Goal: Obtain resource: Download file/media

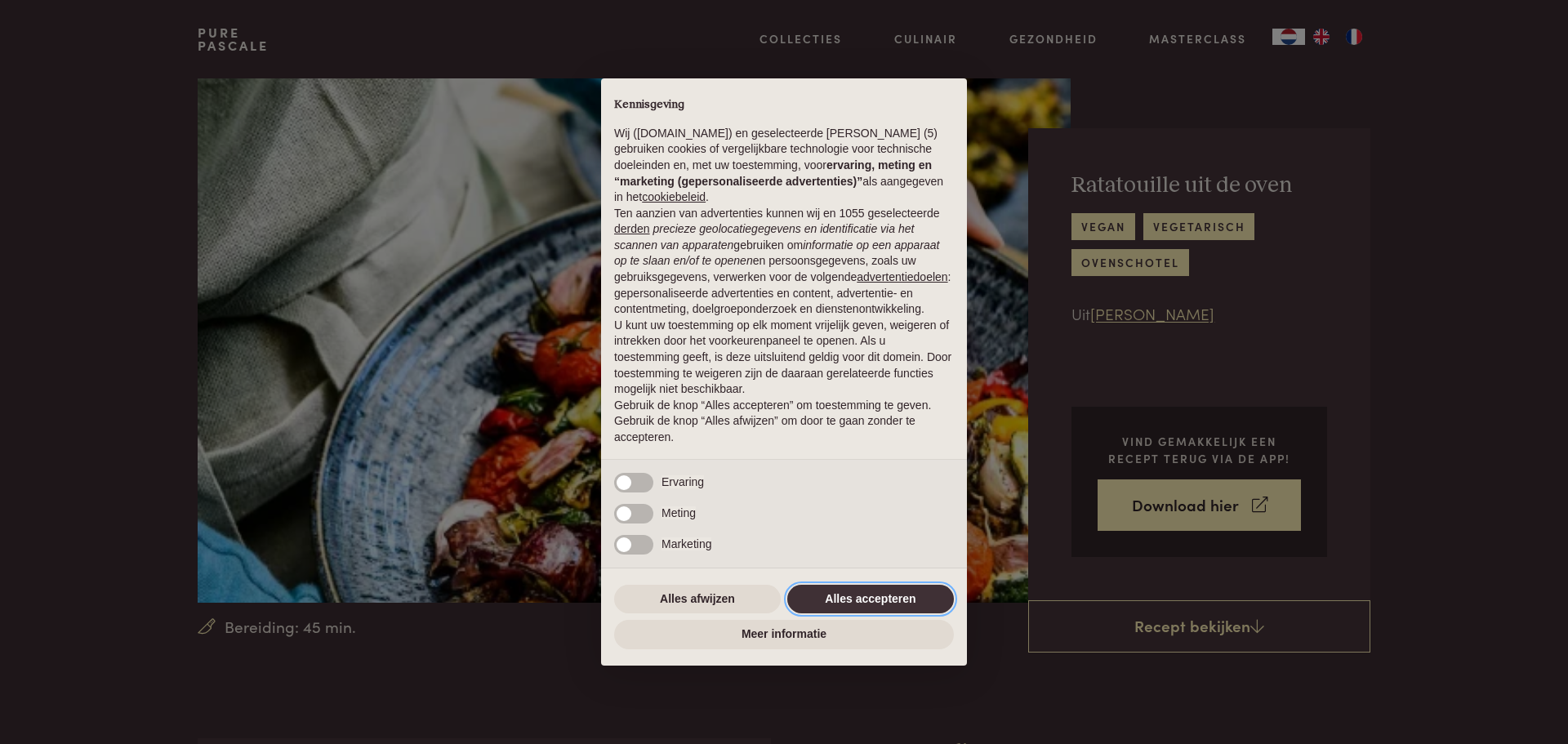
click at [842, 596] on button "Alles accepteren" at bounding box center [870, 599] width 167 height 29
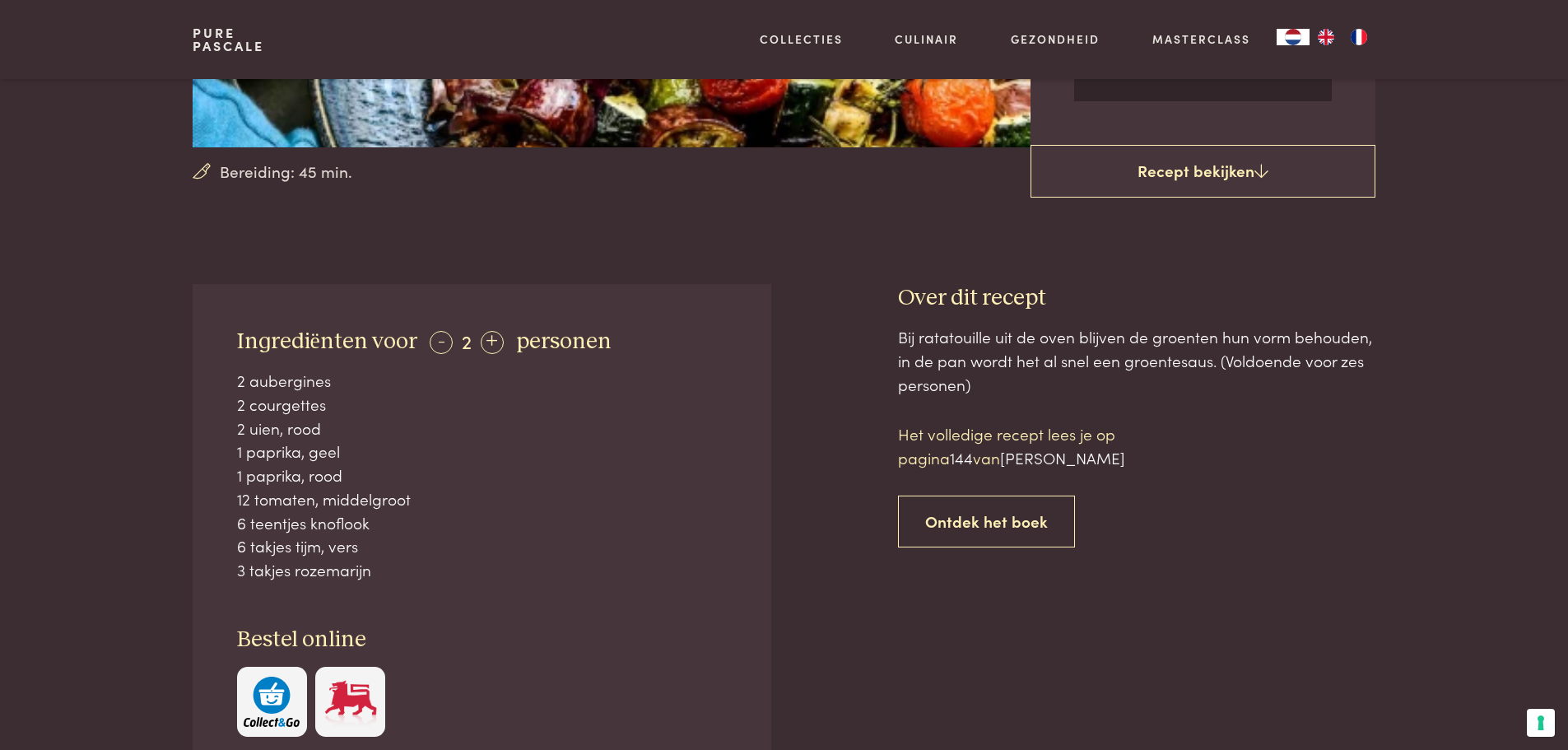
scroll to position [456, 0]
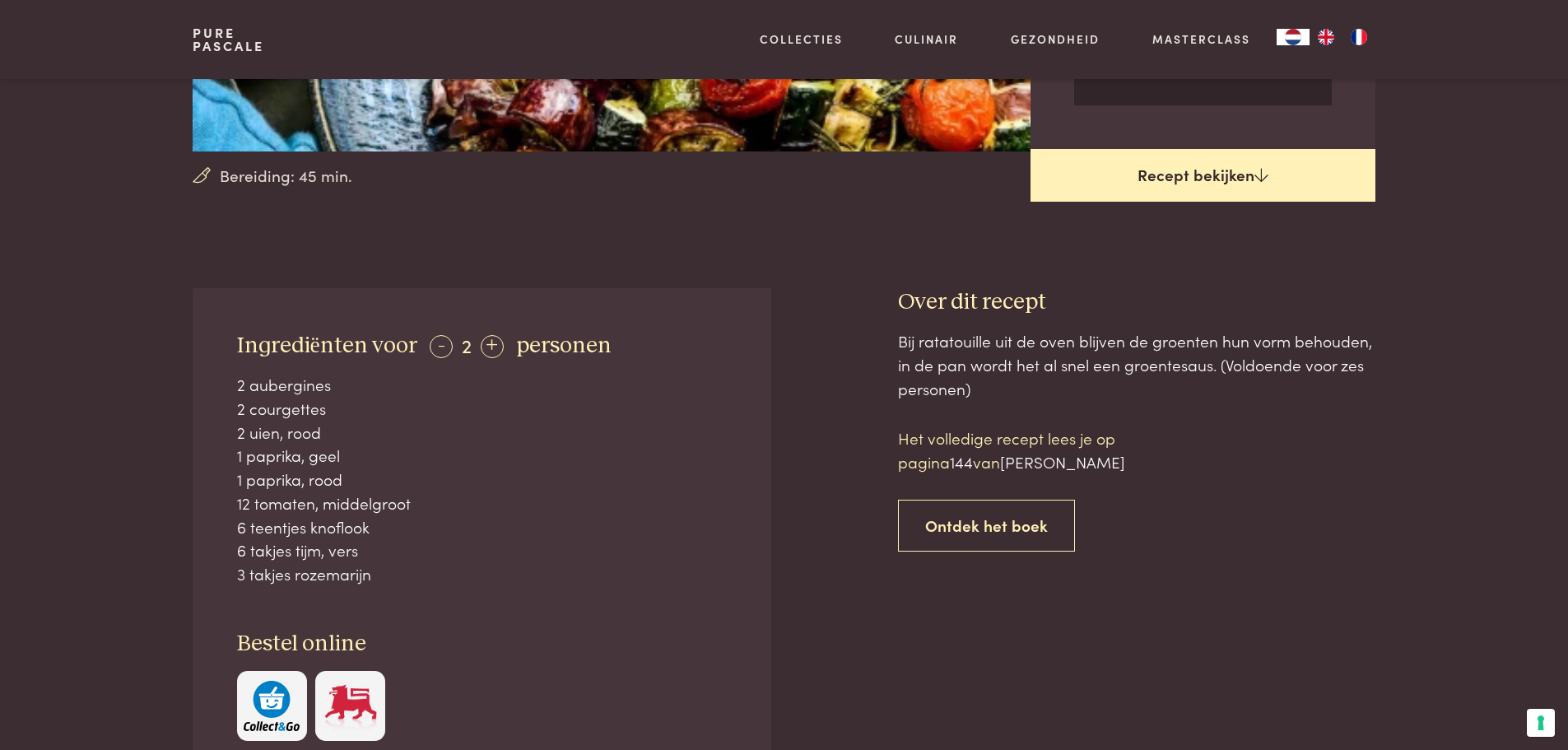
click at [1264, 176] on icon at bounding box center [1261, 174] width 14 height 16
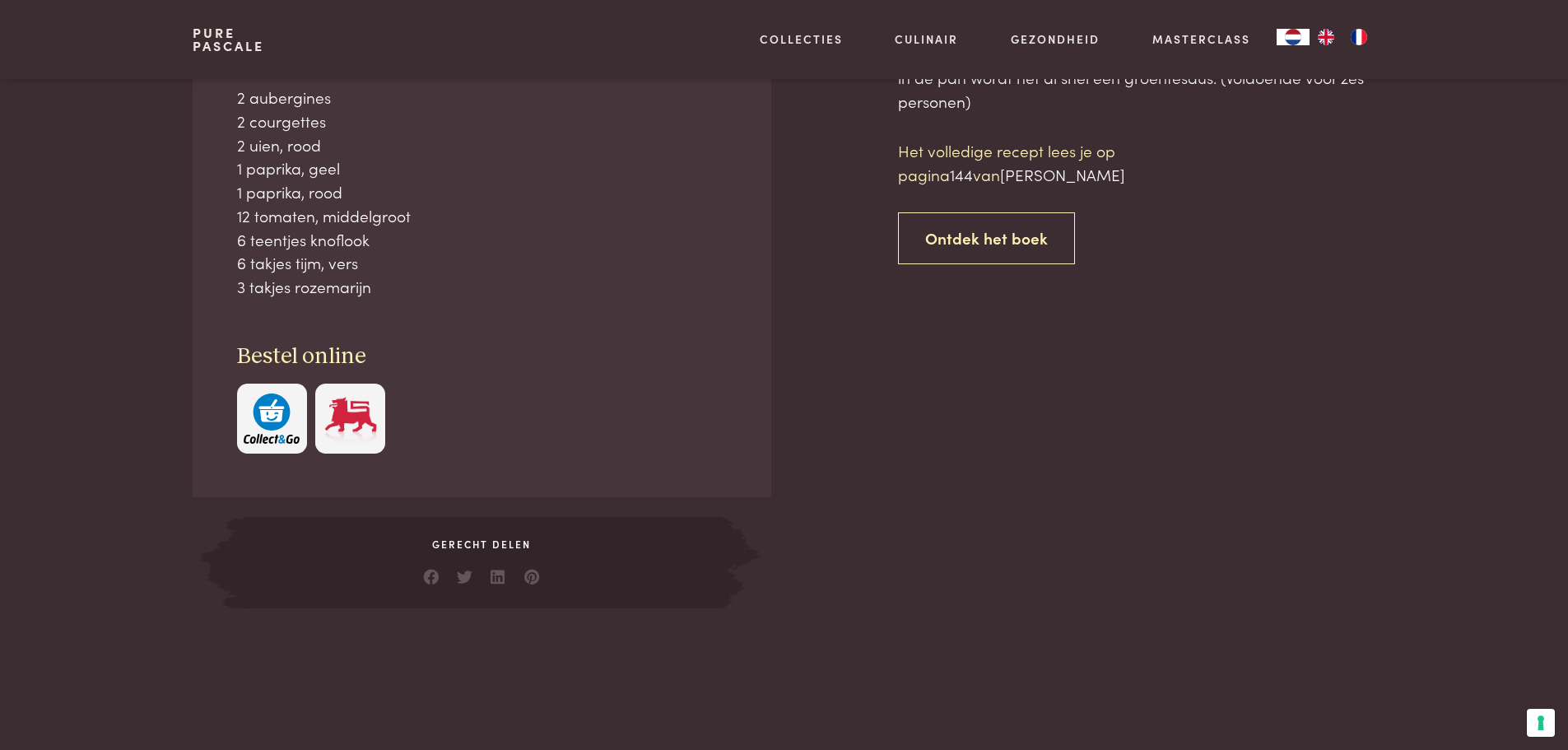
scroll to position [744, 0]
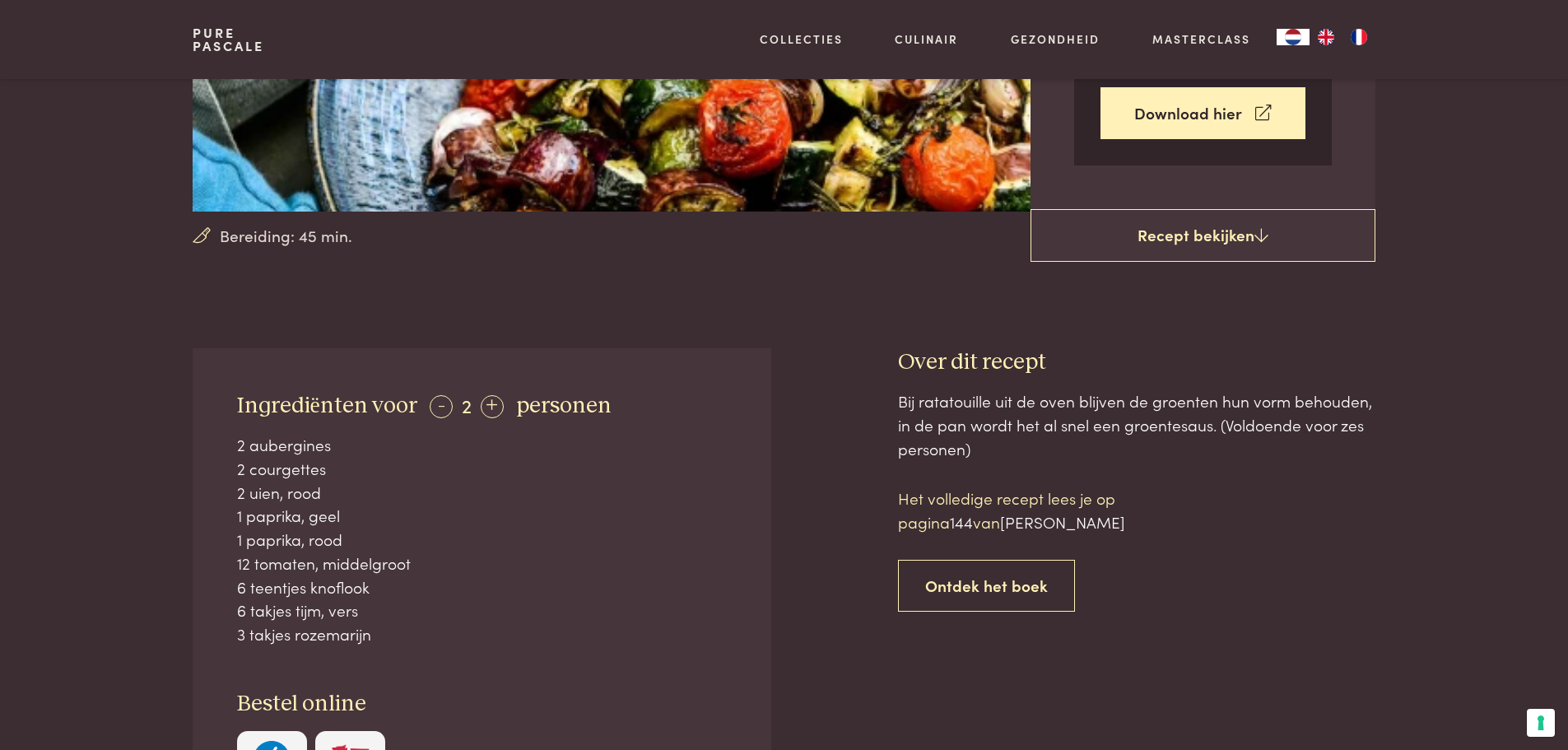
scroll to position [365, 0]
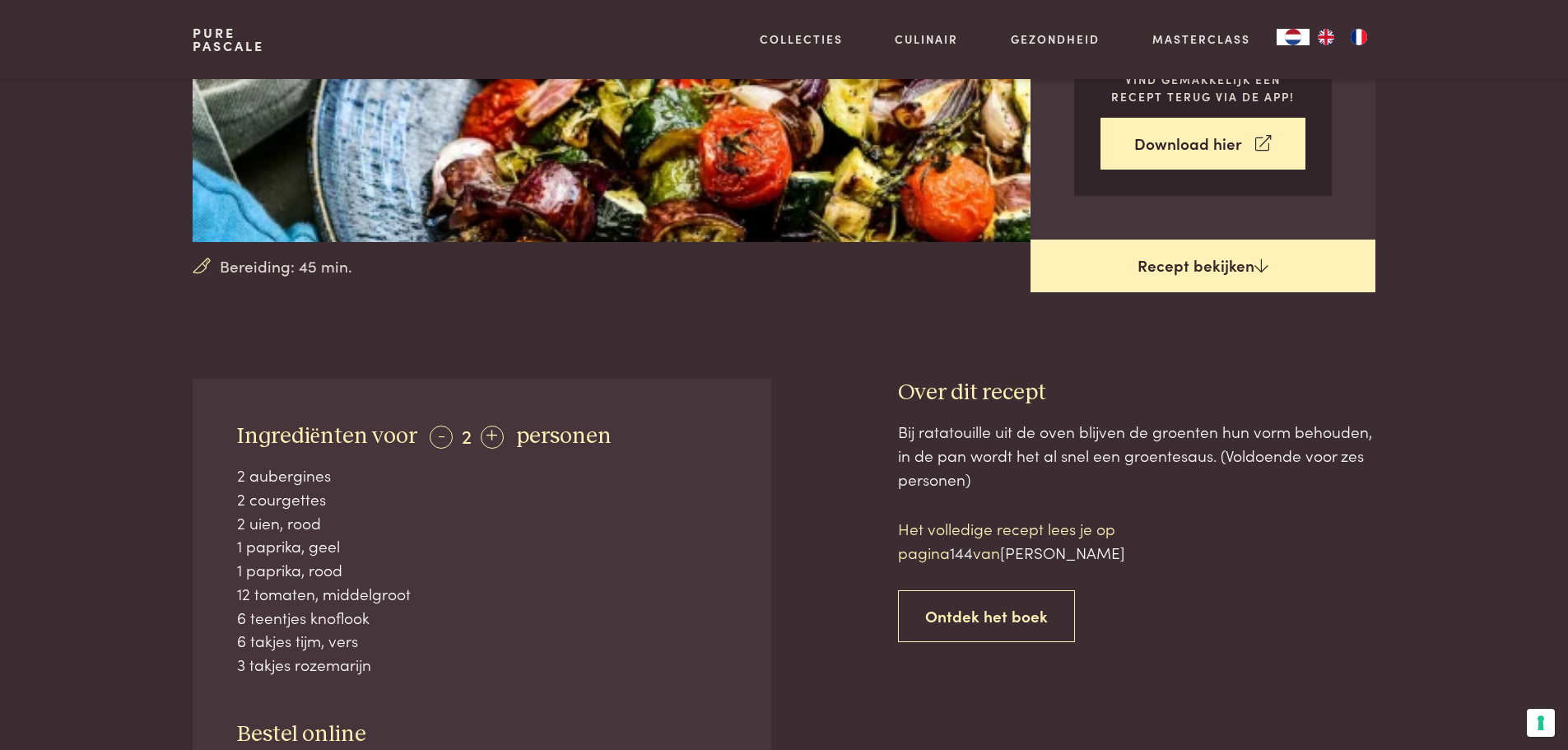
click at [1178, 264] on link "Recept bekijken" at bounding box center [1204, 265] width 345 height 52
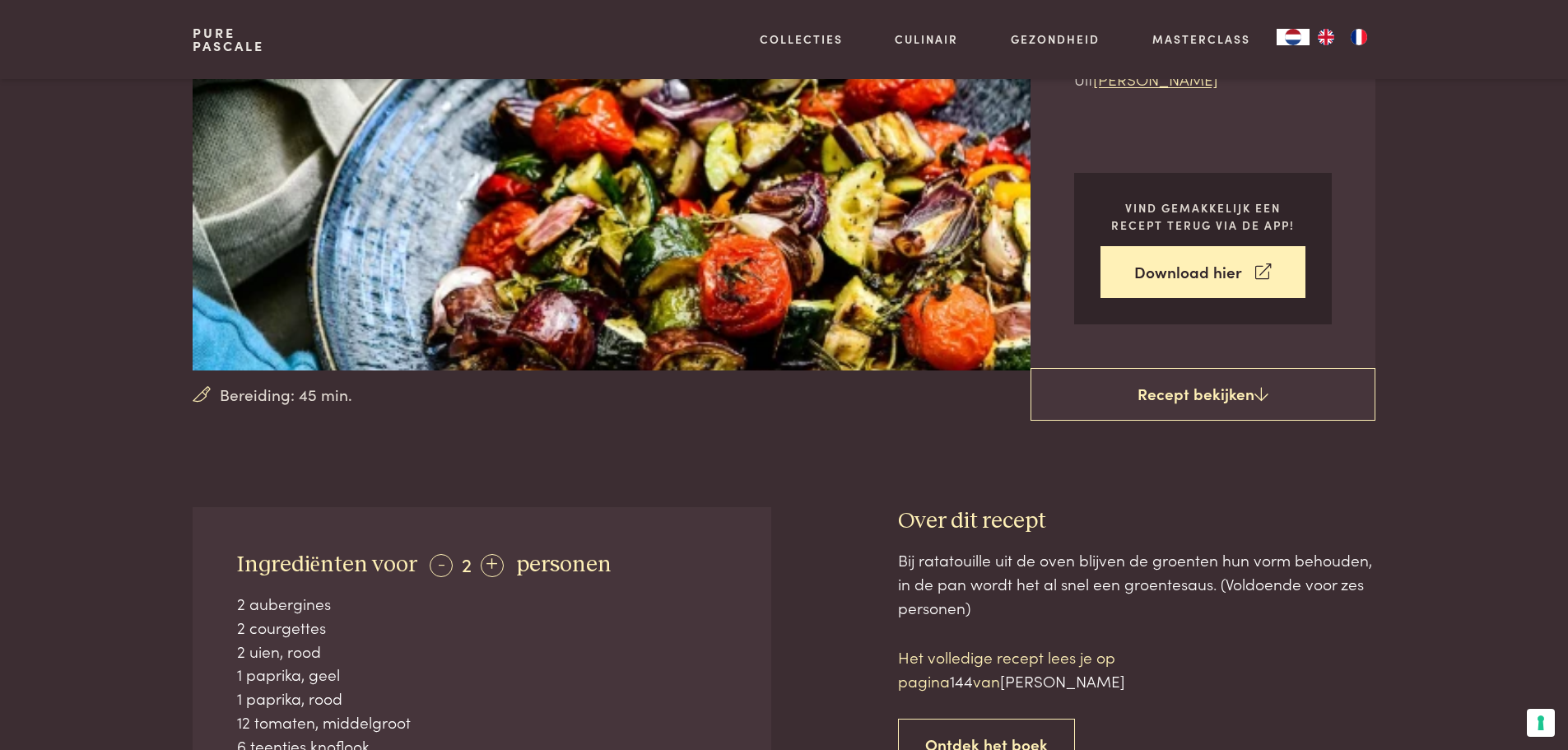
scroll to position [82, 0]
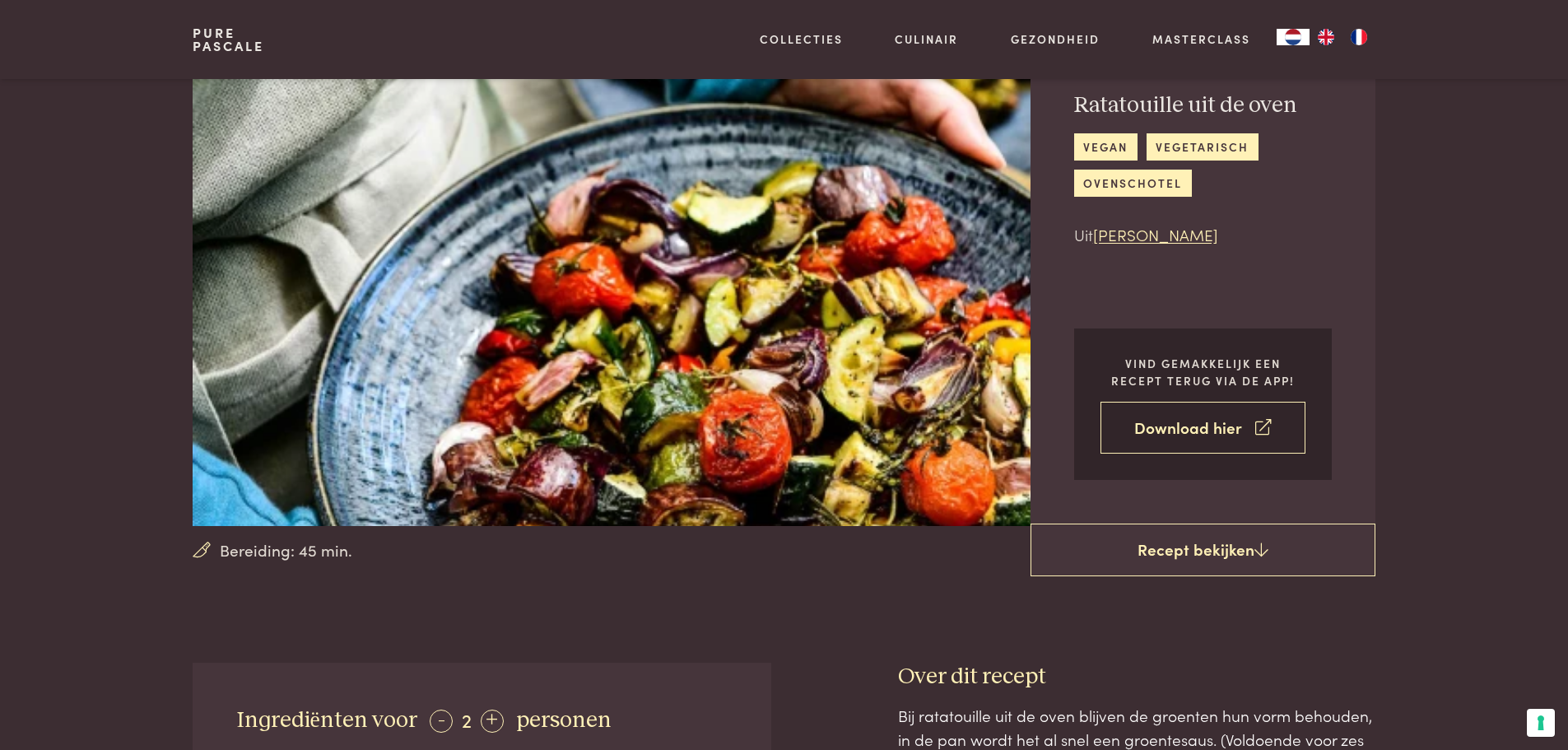
click at [1171, 433] on link "Download hier" at bounding box center [1203, 428] width 205 height 51
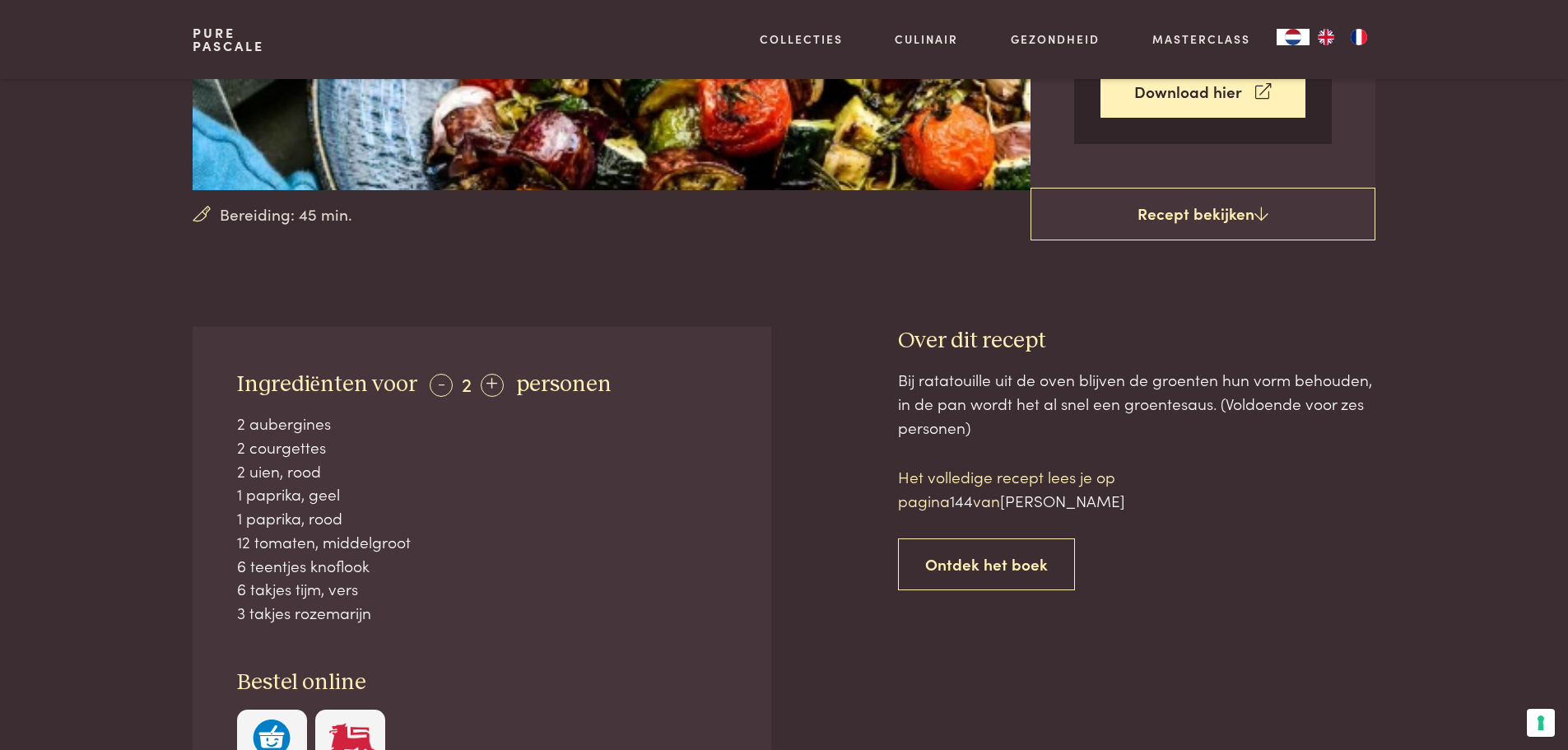
scroll to position [434, 0]
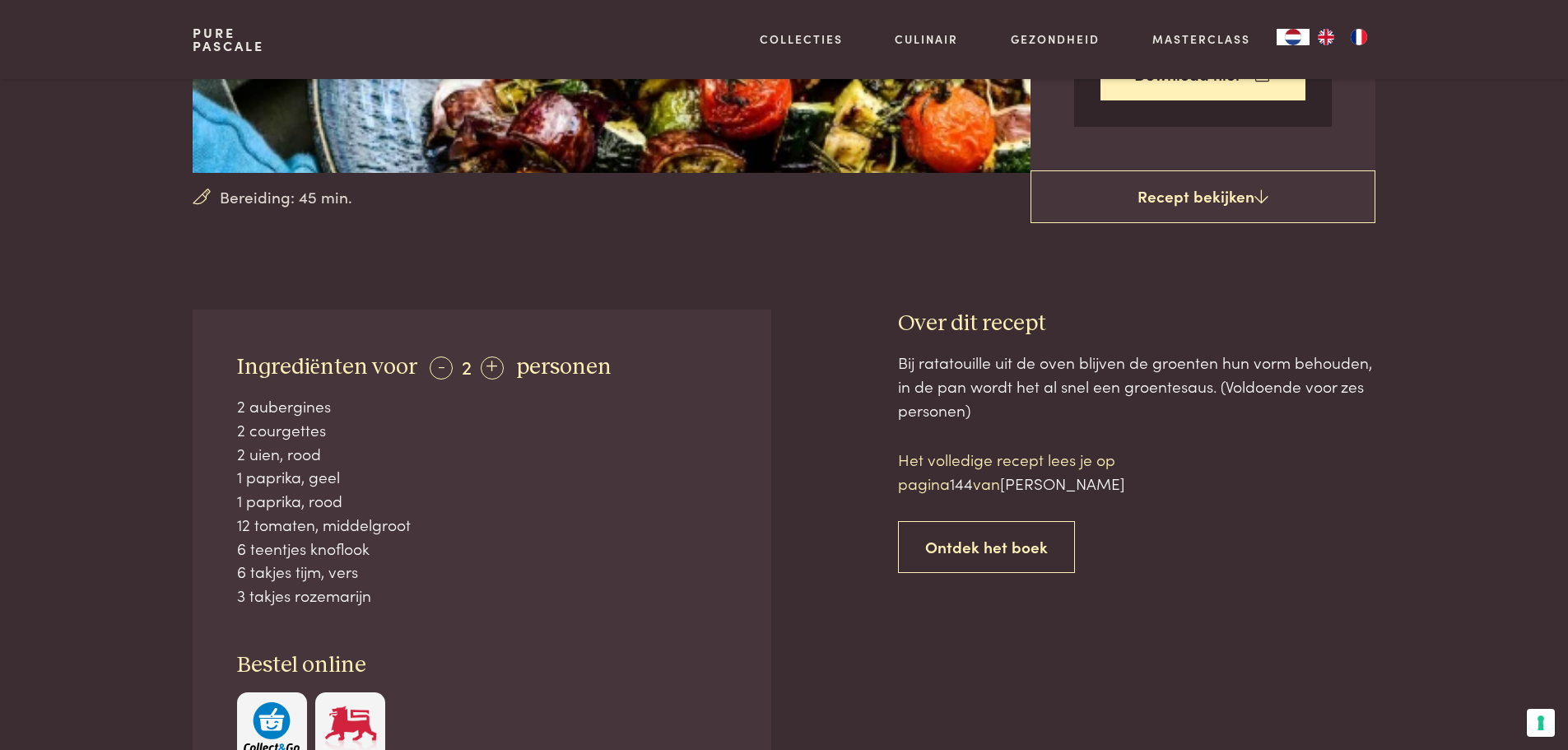
click at [966, 486] on span "144" at bounding box center [961, 483] width 23 height 22
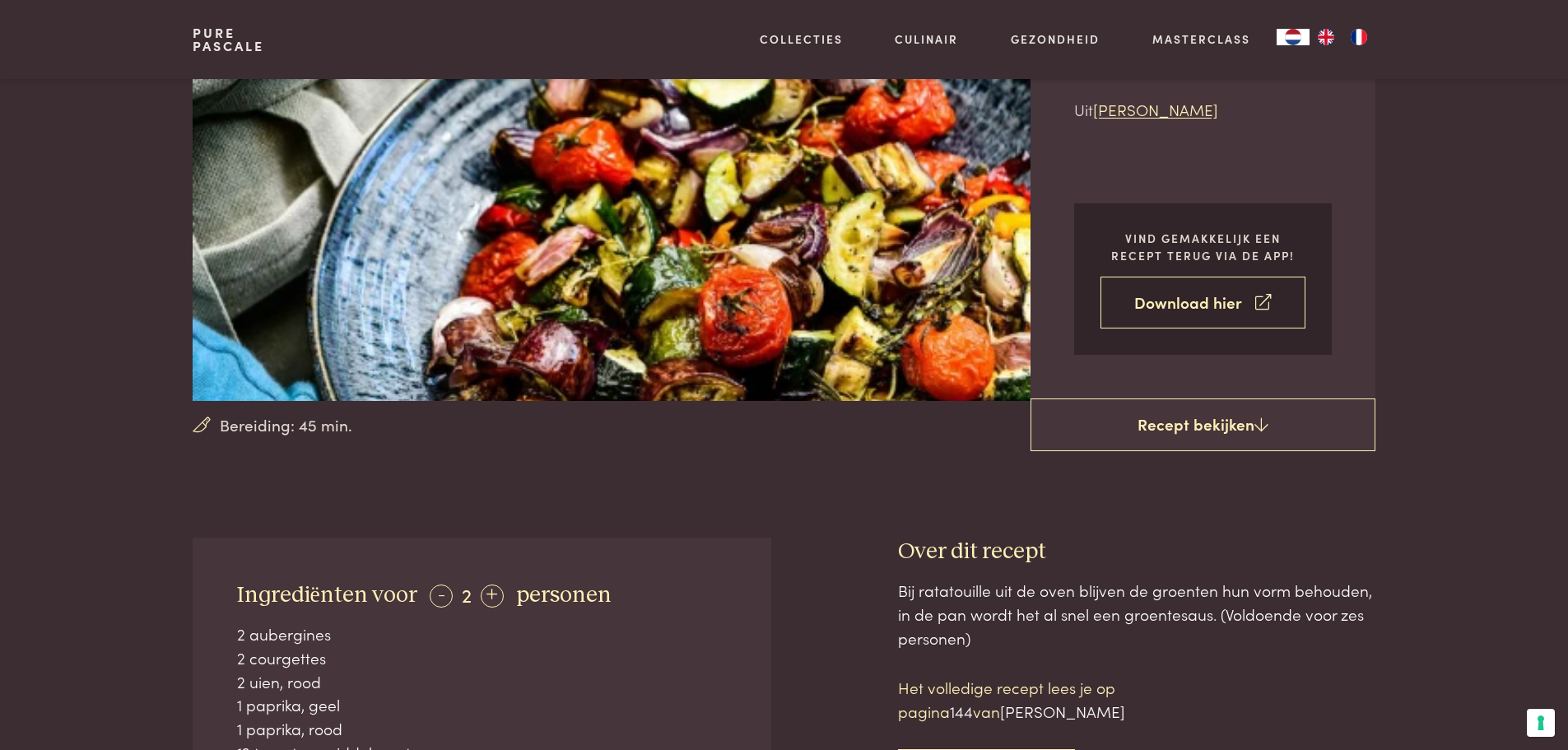
scroll to position [211, 0]
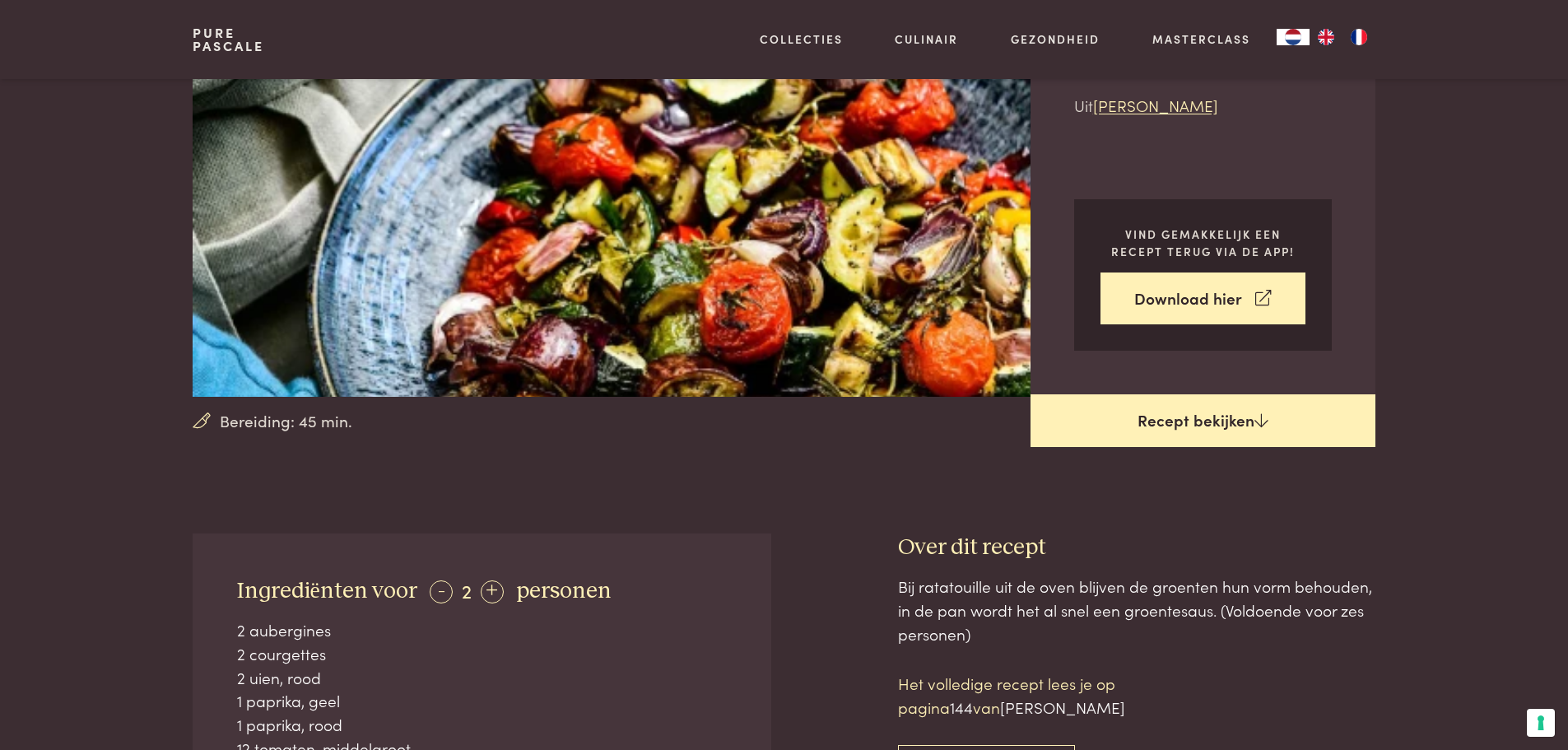
click at [1260, 424] on icon at bounding box center [1261, 420] width 14 height 16
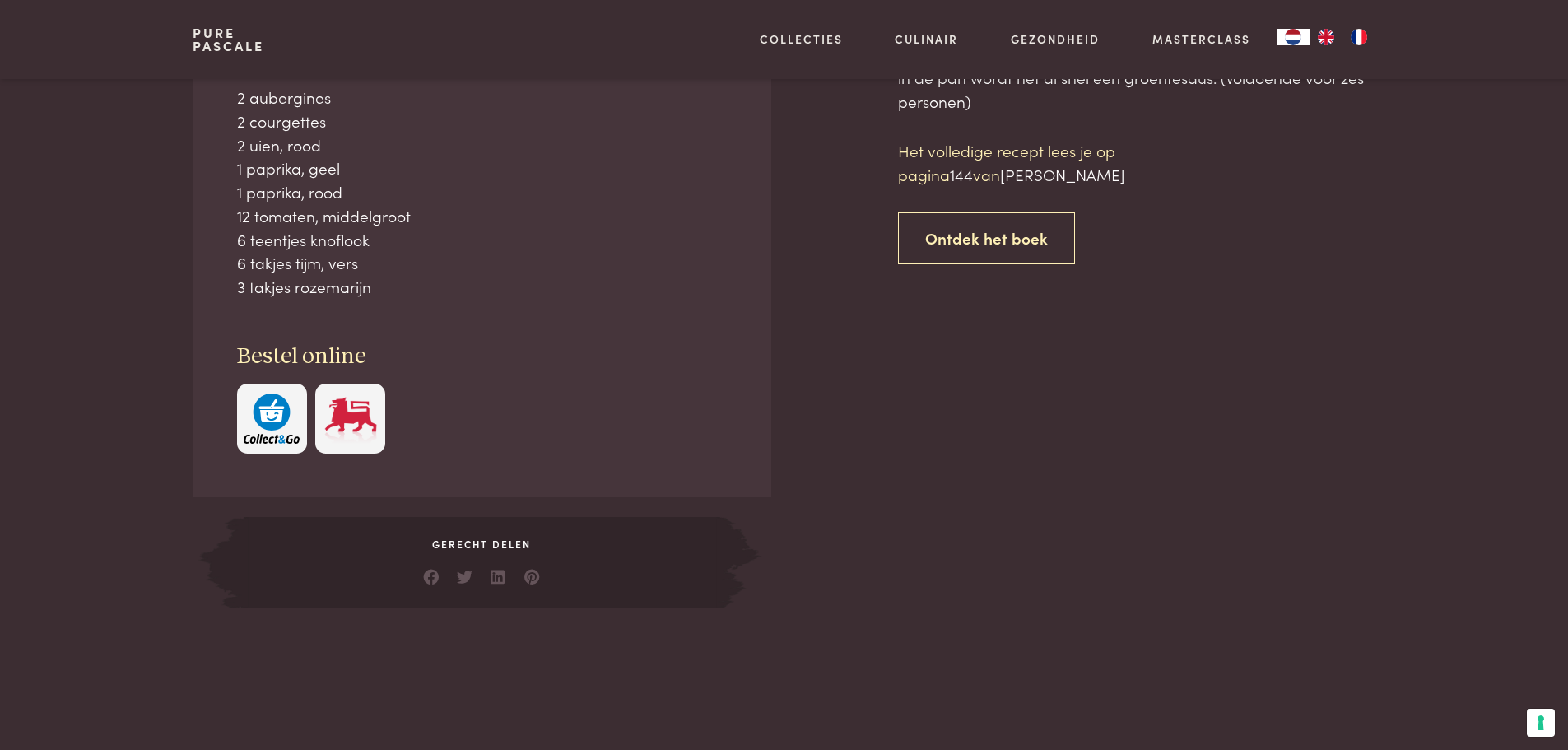
scroll to position [744, 0]
click at [1001, 235] on link "Ontdek het boek" at bounding box center [986, 237] width 177 height 51
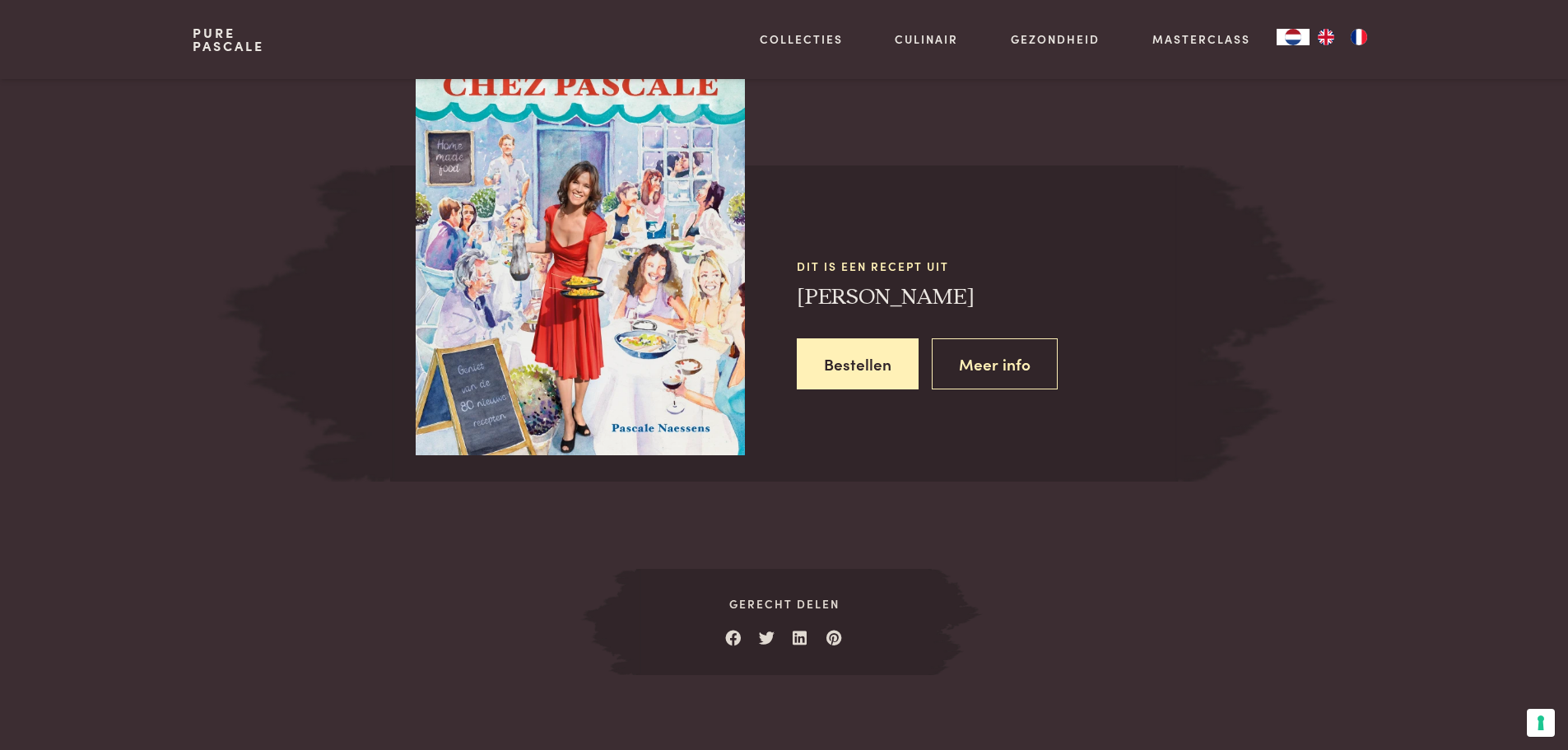
scroll to position [1527, 0]
click at [992, 355] on link "Meer info" at bounding box center [994, 364] width 126 height 51
